Goal: Task Accomplishment & Management: Use online tool/utility

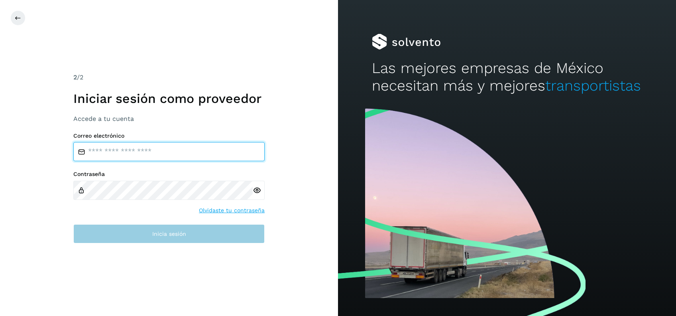
type input "**********"
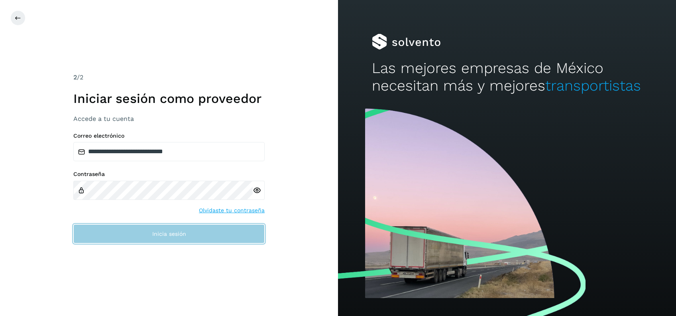
click at [176, 238] on button "Inicia sesión" at bounding box center [168, 233] width 191 height 19
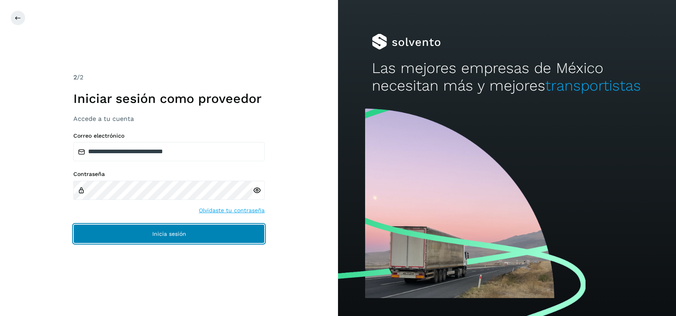
click at [176, 235] on span "Inicia sesión" at bounding box center [169, 234] width 34 height 6
click at [181, 238] on button "Inicia sesión" at bounding box center [168, 233] width 191 height 19
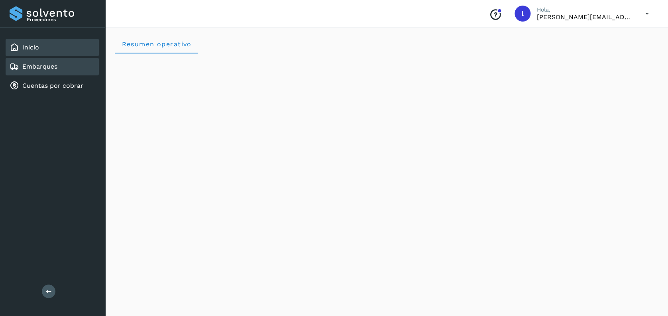
click at [59, 67] on div "Embarques" at bounding box center [52, 67] width 93 height 18
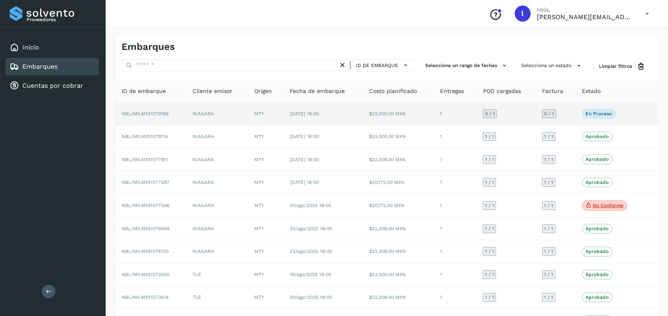
click at [278, 118] on td "MTY" at bounding box center [265, 113] width 35 height 23
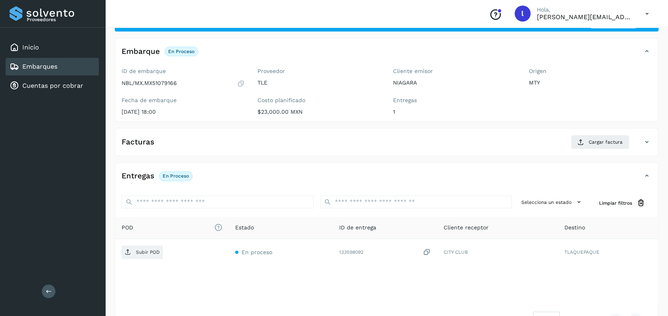
scroll to position [53, 0]
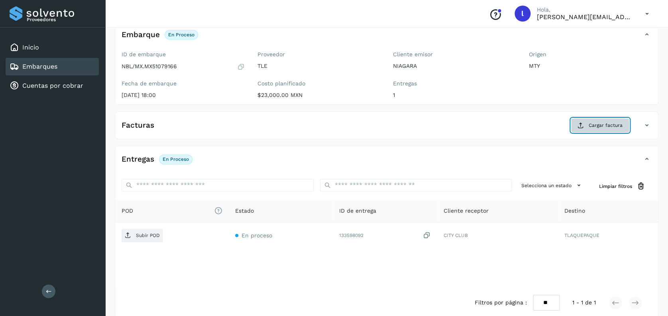
click at [596, 123] on span "Cargar factura" at bounding box center [605, 125] width 34 height 7
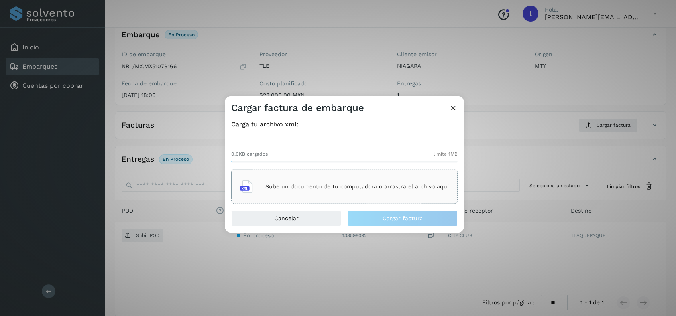
click at [322, 187] on p "Sube un documento de tu computadora o arrastra el archivo aquí" at bounding box center [356, 186] width 183 height 7
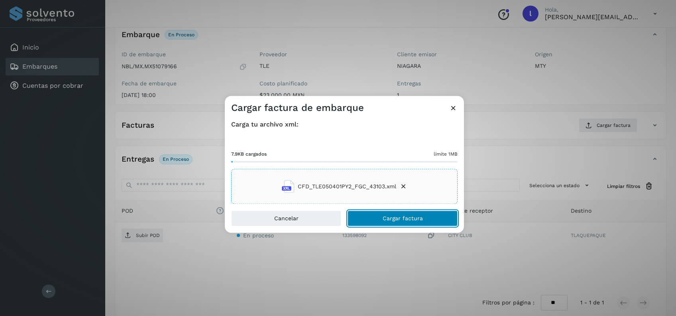
click at [417, 221] on button "Cargar factura" at bounding box center [402, 218] width 110 height 16
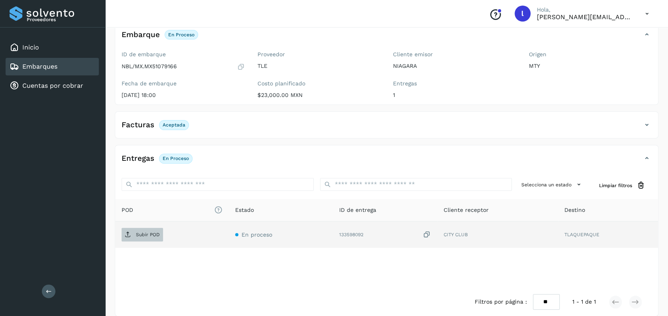
click at [144, 237] on span "Subir POD" at bounding box center [142, 234] width 41 height 13
click at [53, 67] on link "Embarques" at bounding box center [39, 67] width 35 height 8
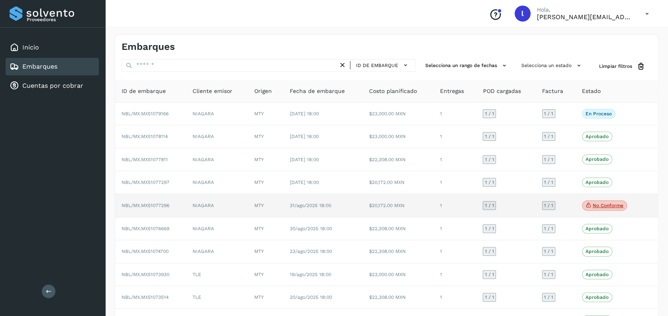
click at [424, 203] on td "$20,172.00 MXN" at bounding box center [398, 206] width 71 height 24
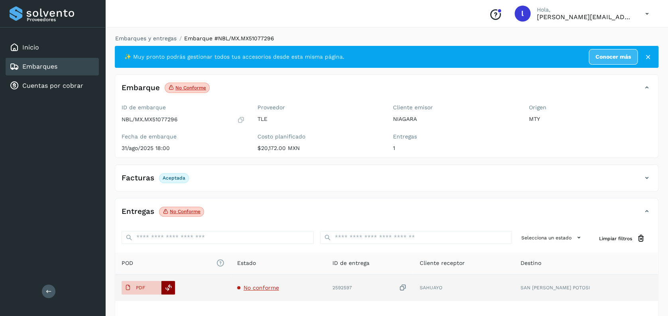
click at [172, 284] on div at bounding box center [168, 287] width 14 height 14
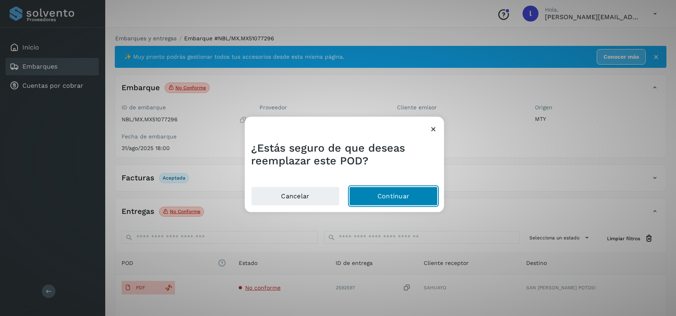
click at [386, 195] on button "Continuar" at bounding box center [393, 195] width 88 height 19
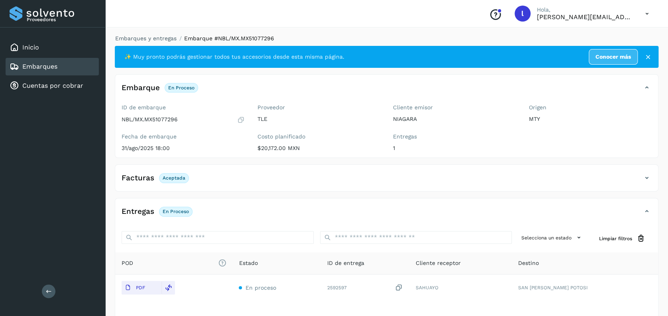
click at [45, 64] on link "Embarques" at bounding box center [39, 67] width 35 height 8
